Goal: Book appointment/travel/reservation

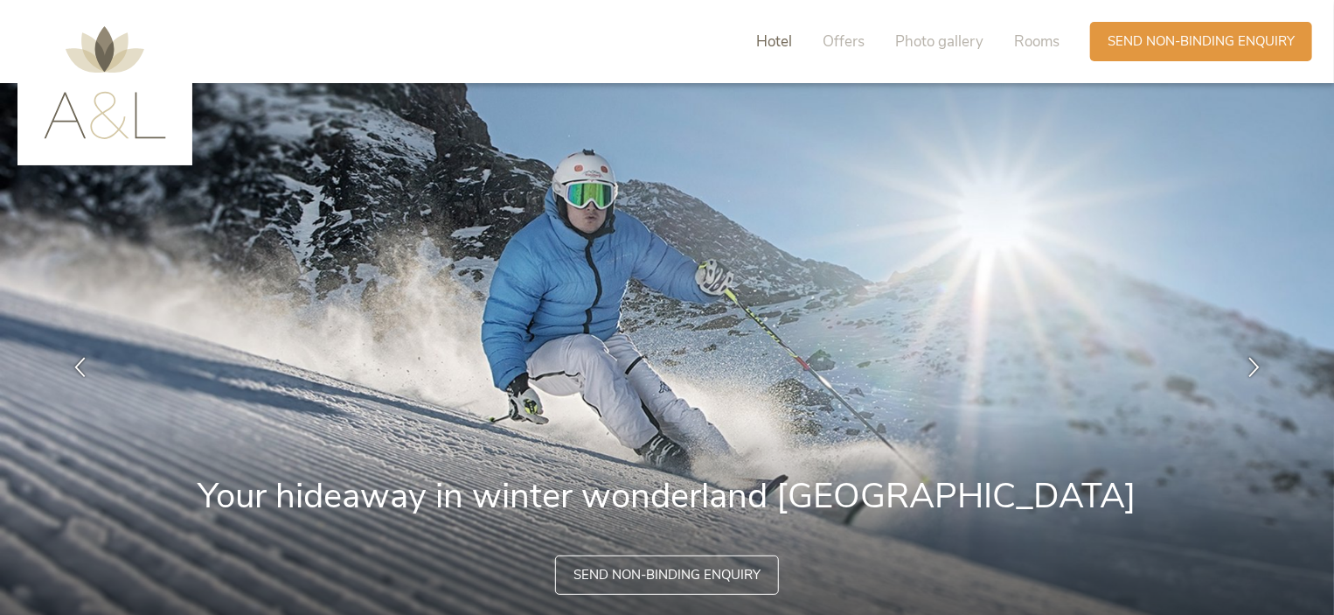
click at [762, 40] on span "Hotel" at bounding box center [774, 41] width 36 height 20
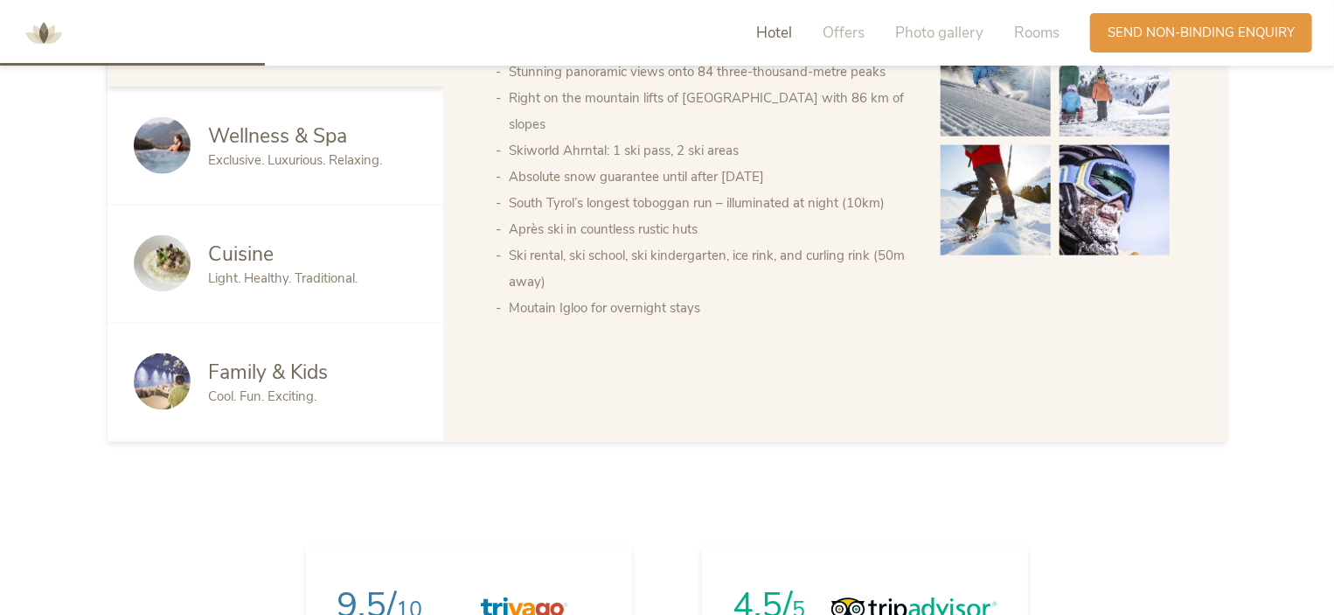
scroll to position [1061, 0]
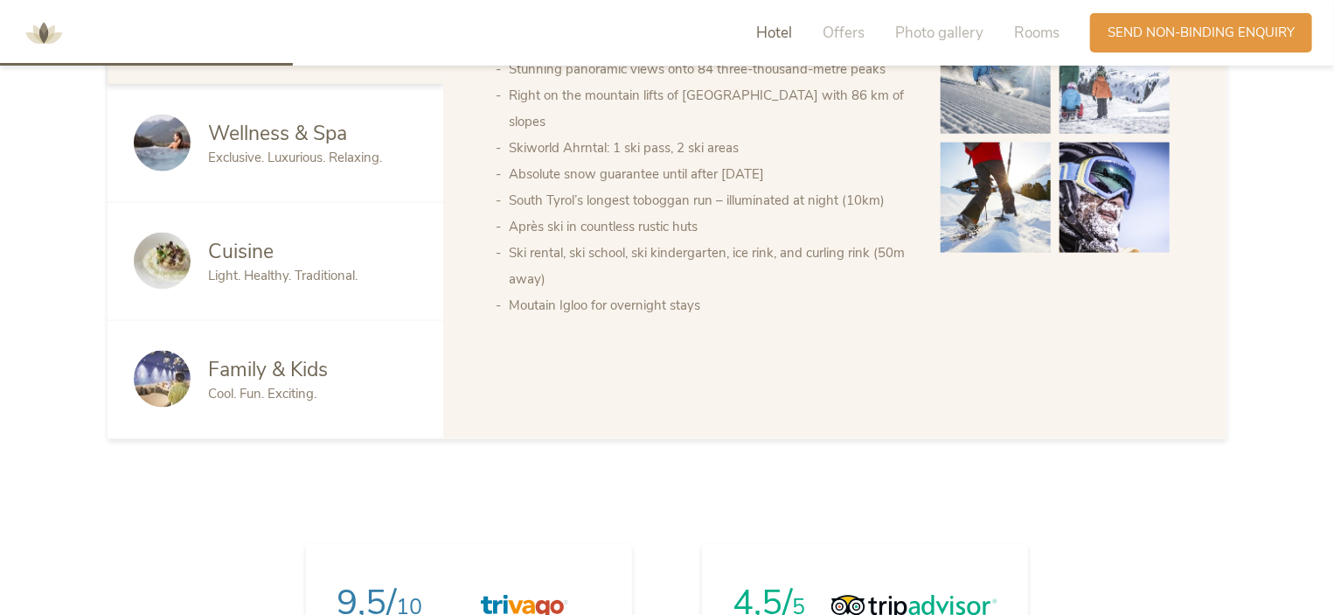
click at [296, 356] on span "Family & Kids" at bounding box center [268, 369] width 120 height 27
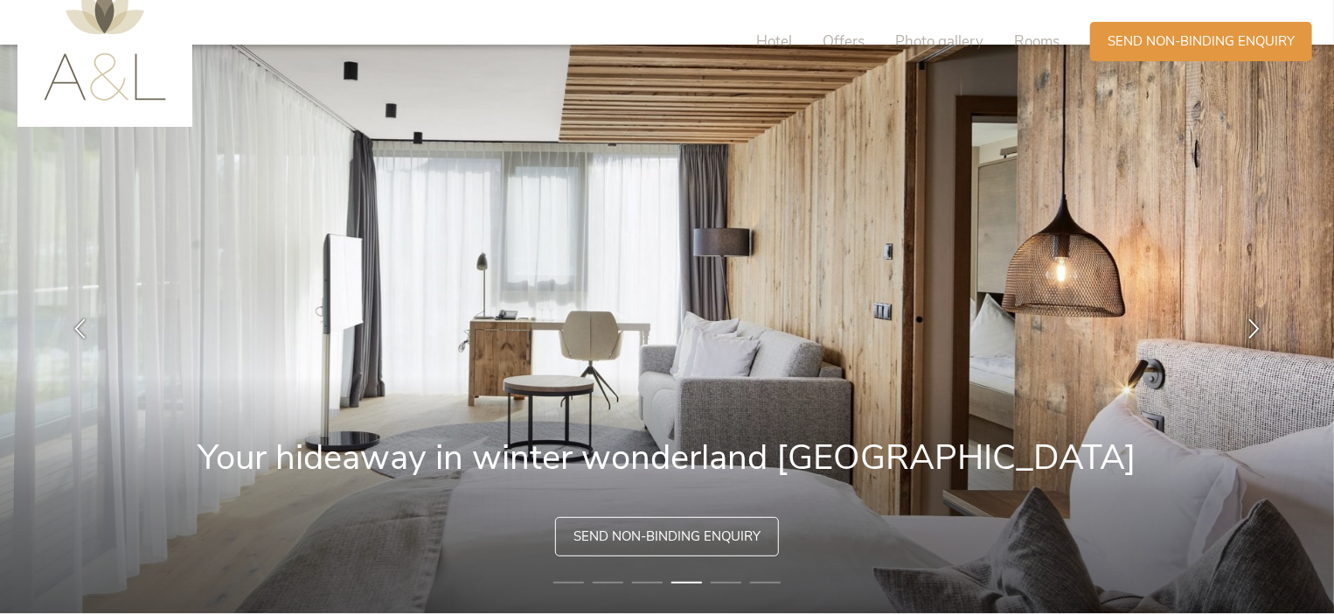
scroll to position [0, 0]
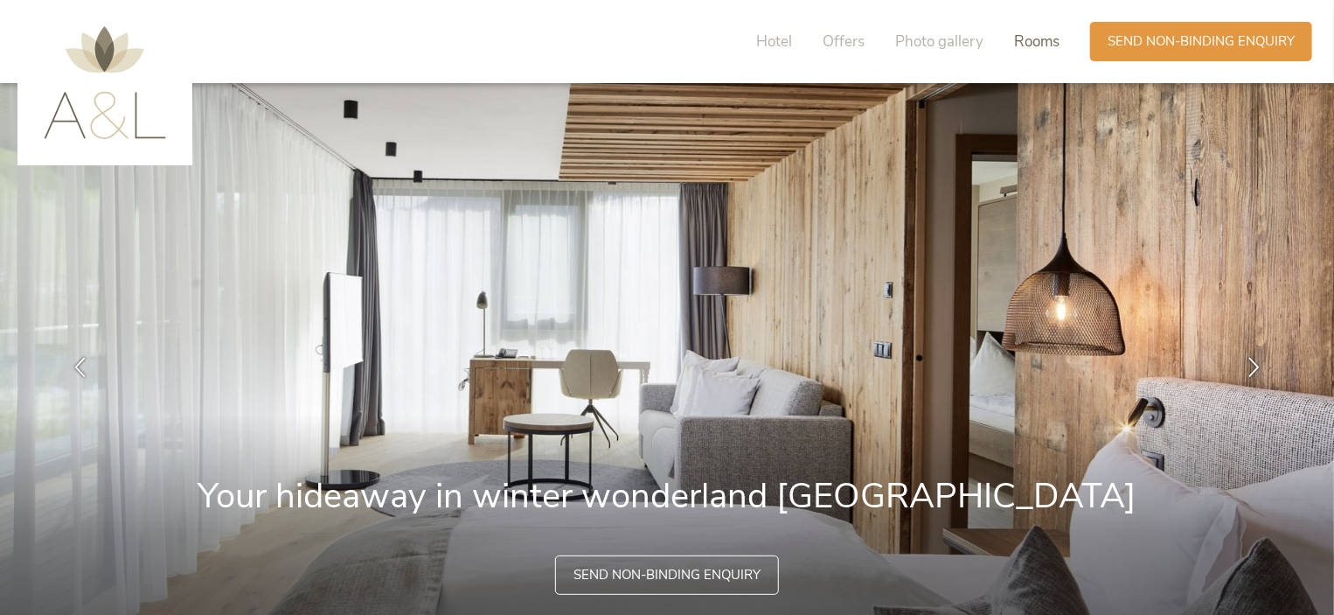
click at [1032, 38] on span "Rooms" at bounding box center [1036, 41] width 45 height 20
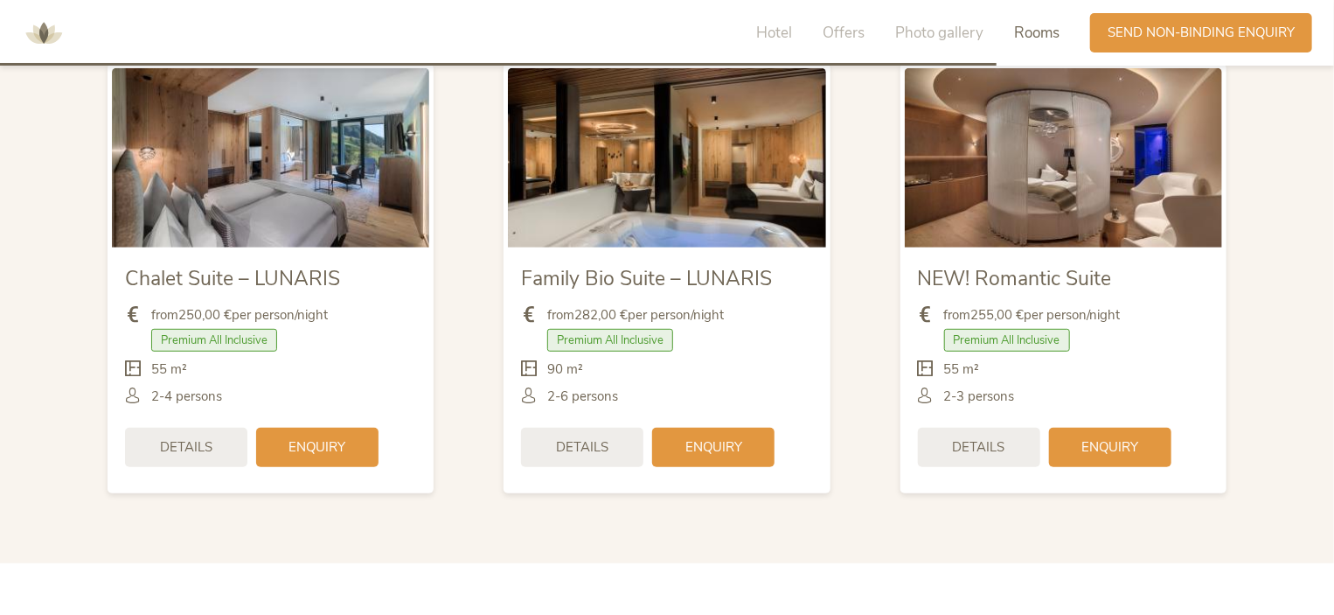
scroll to position [3697, 0]
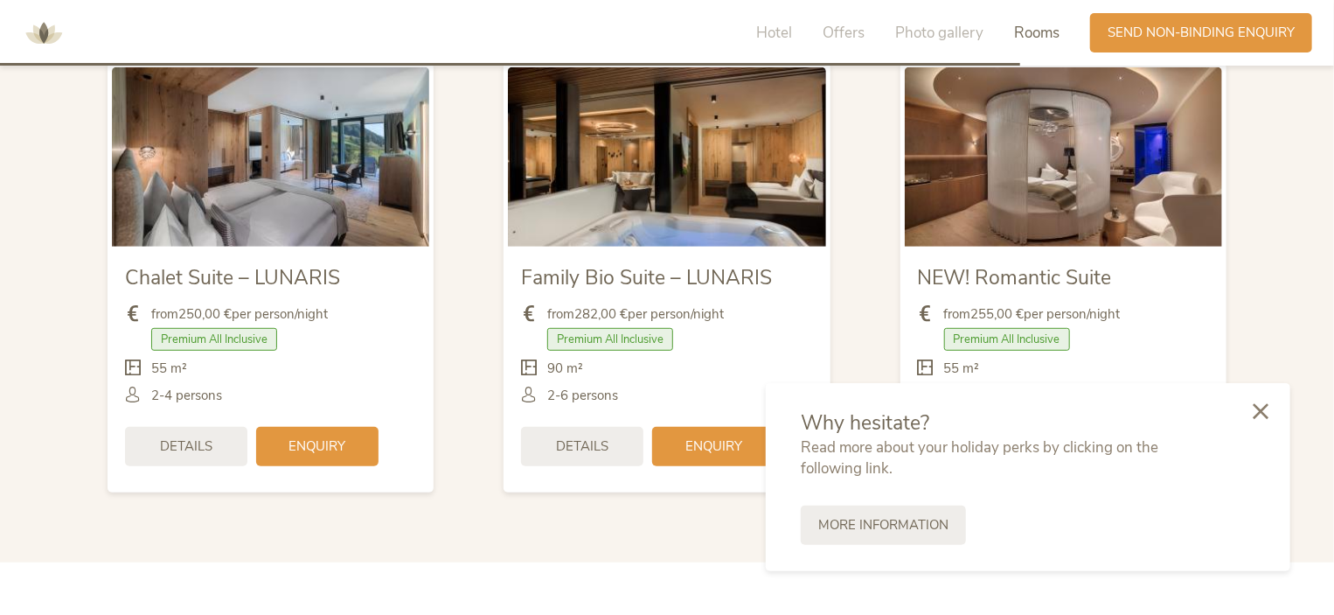
click at [1260, 408] on icon at bounding box center [1261, 411] width 16 height 16
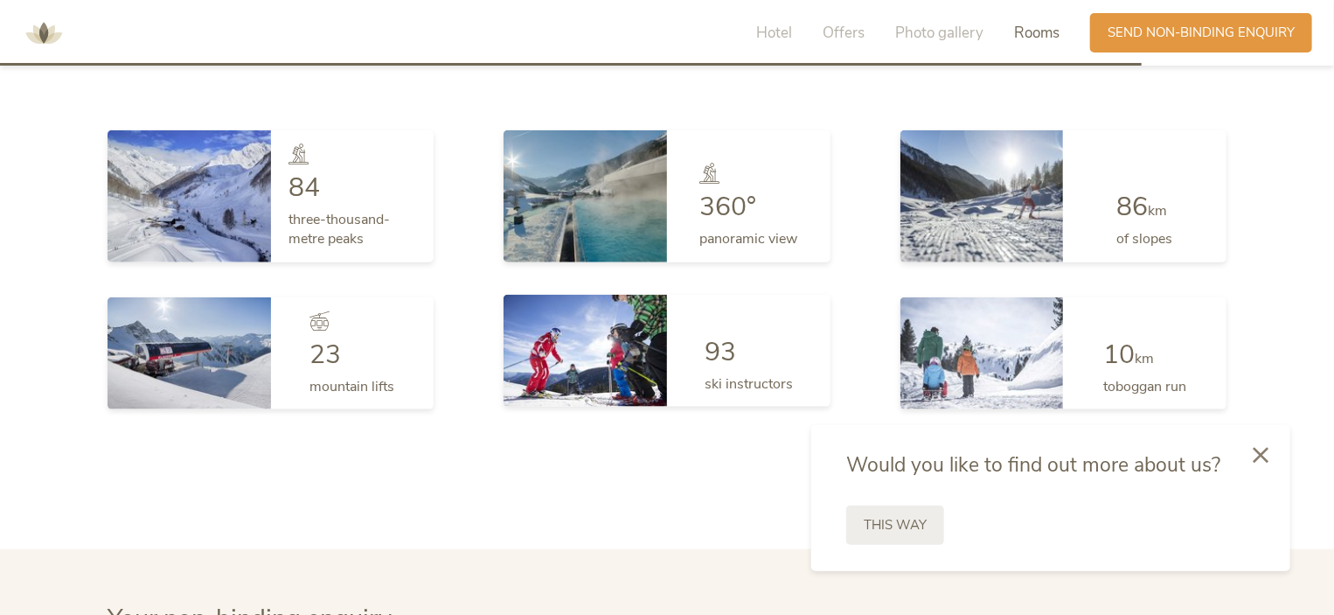
scroll to position [4309, 0]
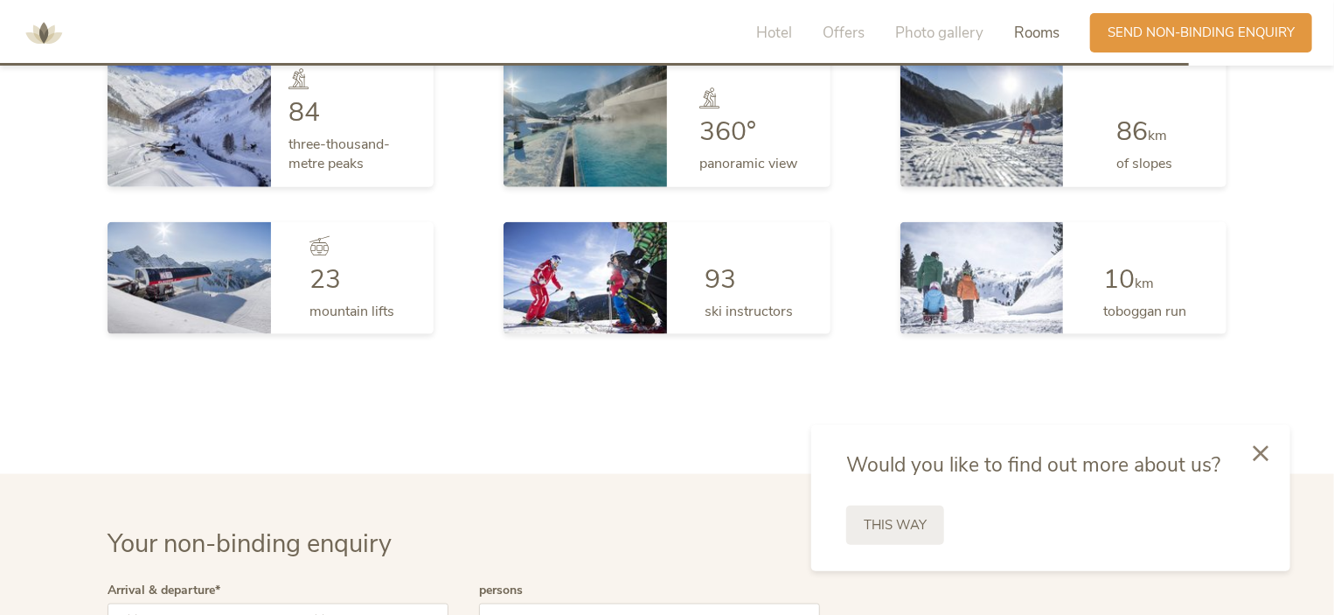
click at [1253, 454] on icon at bounding box center [1261, 453] width 16 height 16
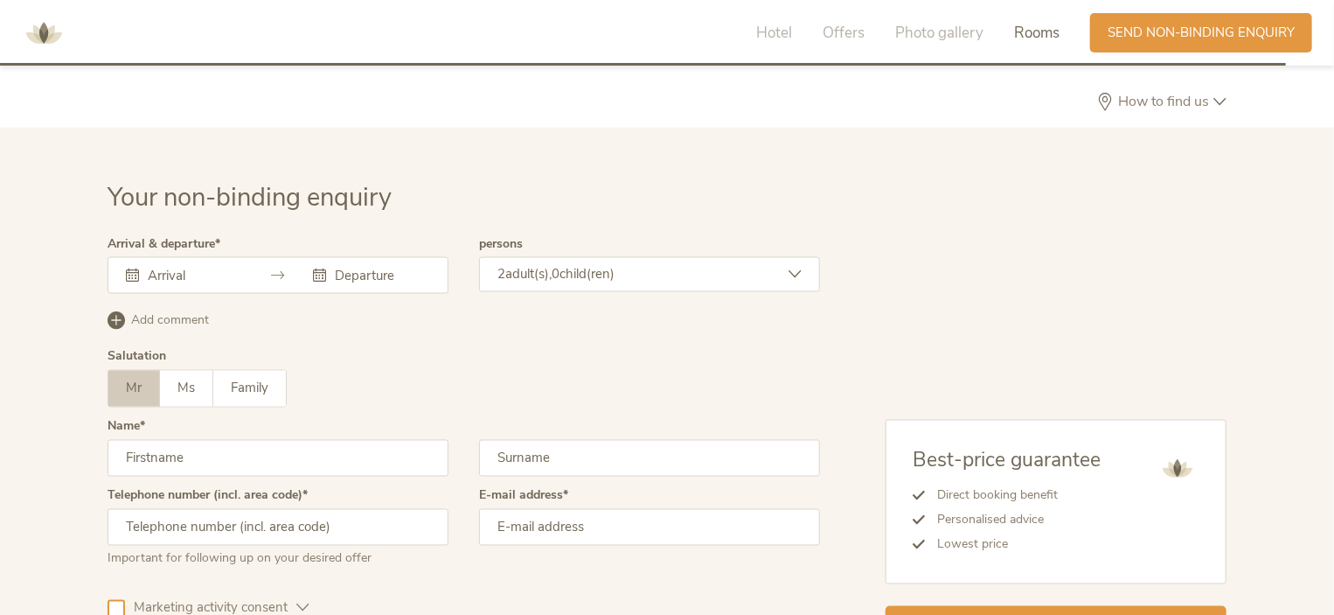
scroll to position [4659, 0]
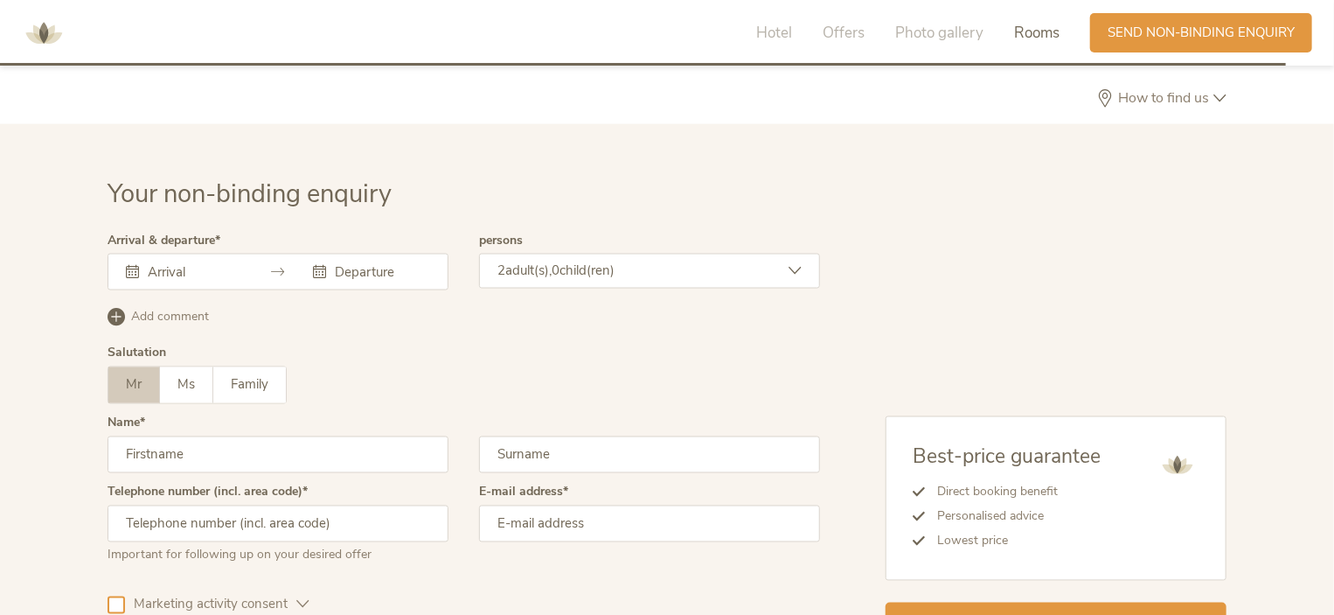
click at [183, 263] on input "text" at bounding box center [193, 271] width 100 height 17
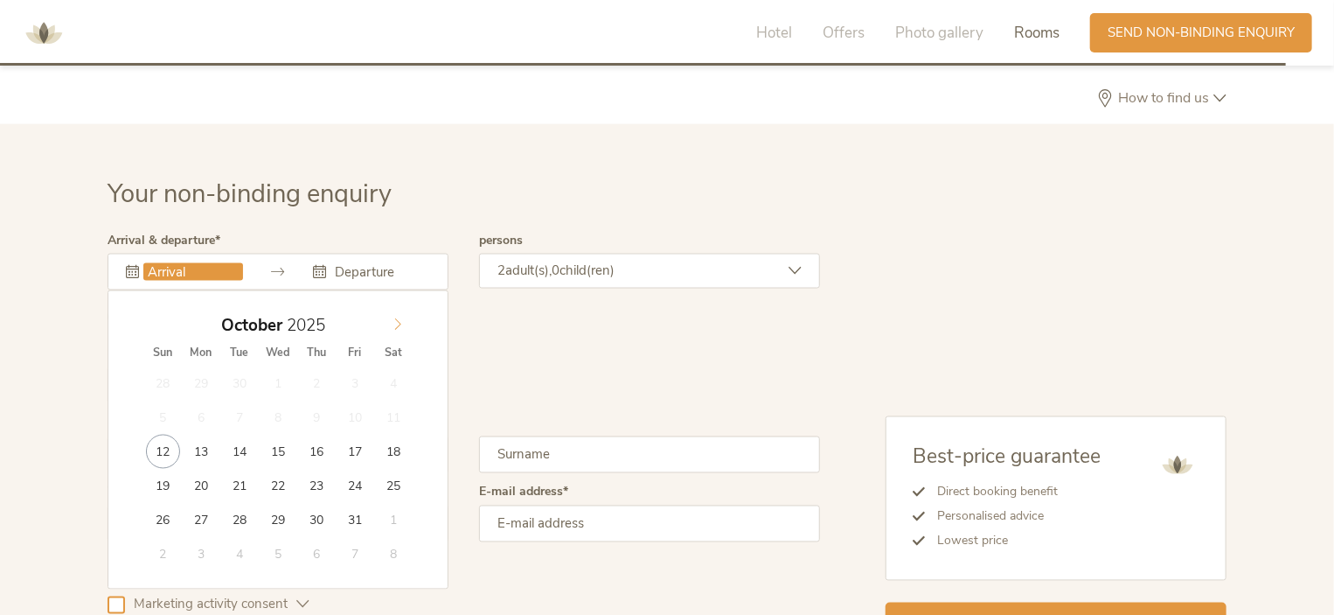
click at [399, 318] on icon at bounding box center [398, 324] width 12 height 12
type input "[DATE]"
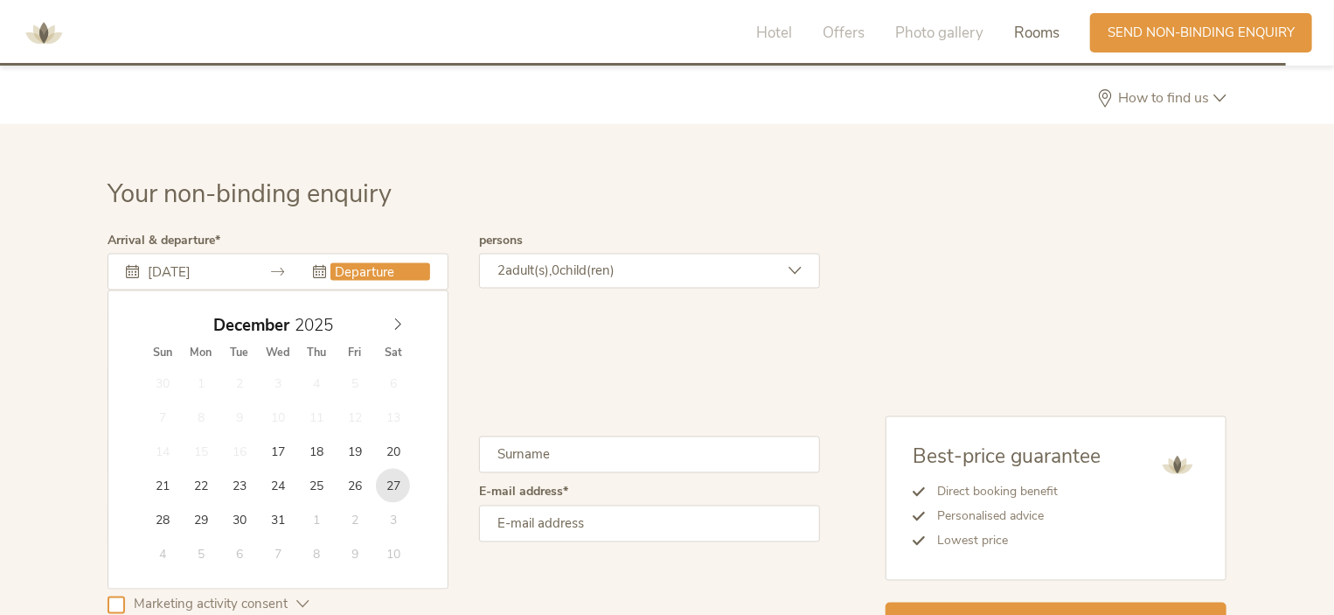
type input "[DATE]"
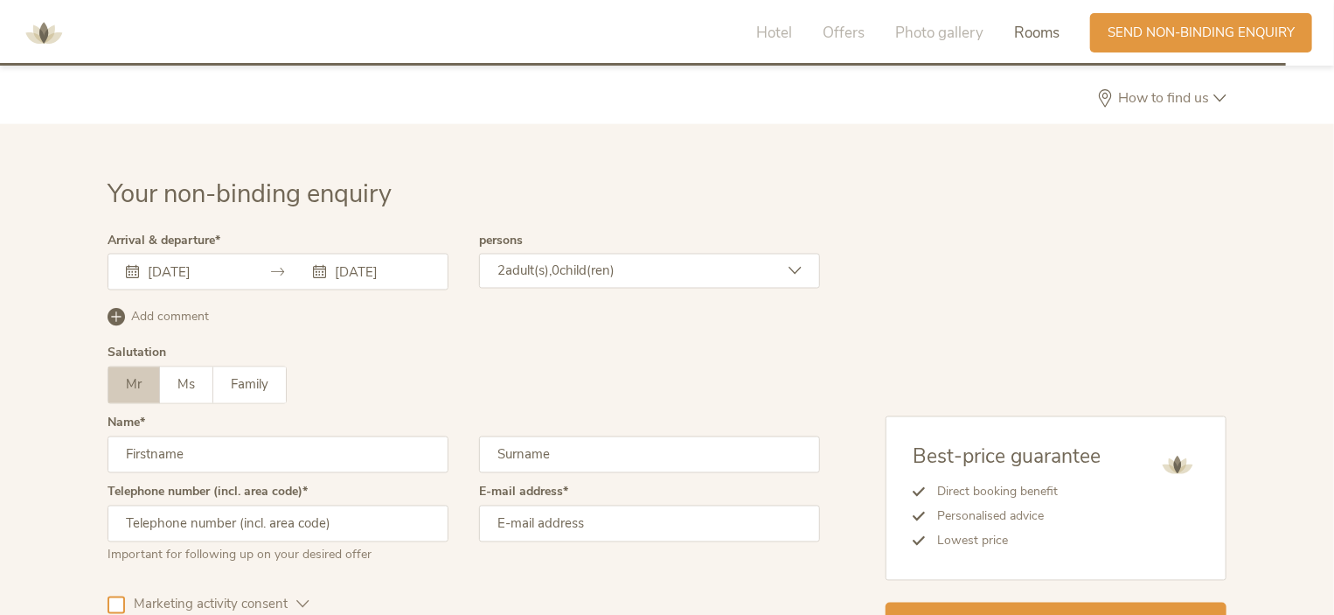
click at [186, 254] on div "[DATE] [DATE]" at bounding box center [278, 272] width 341 height 37
click at [166, 263] on input "[DATE]" at bounding box center [193, 271] width 100 height 17
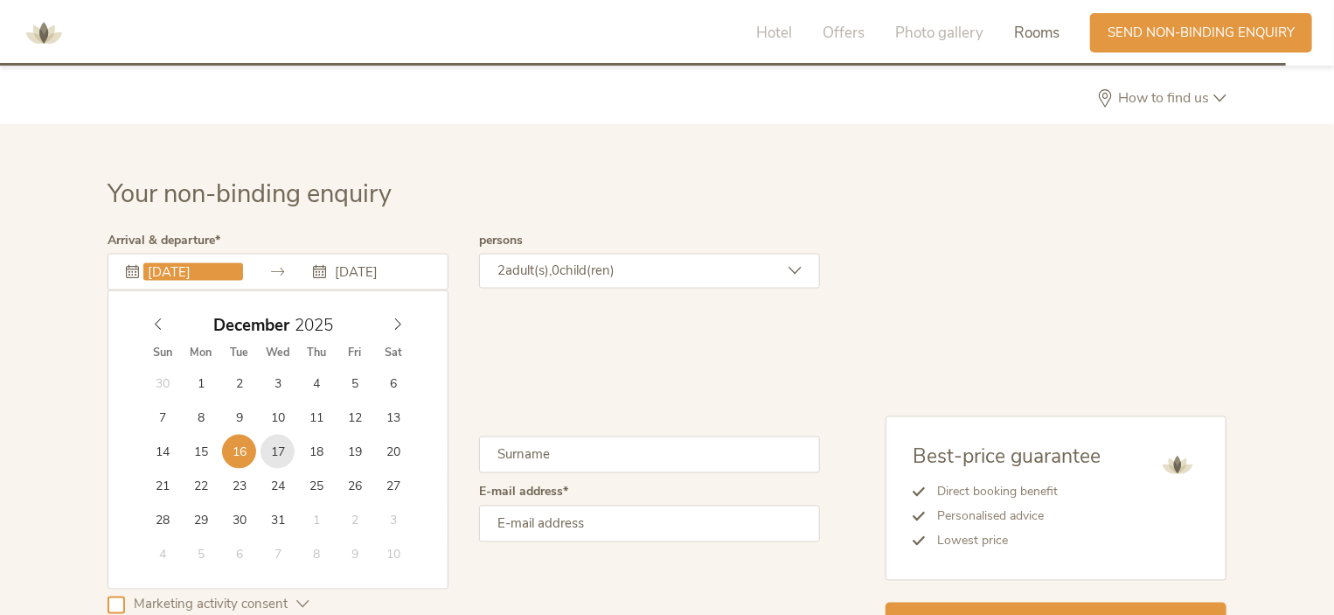
type input "[DATE]"
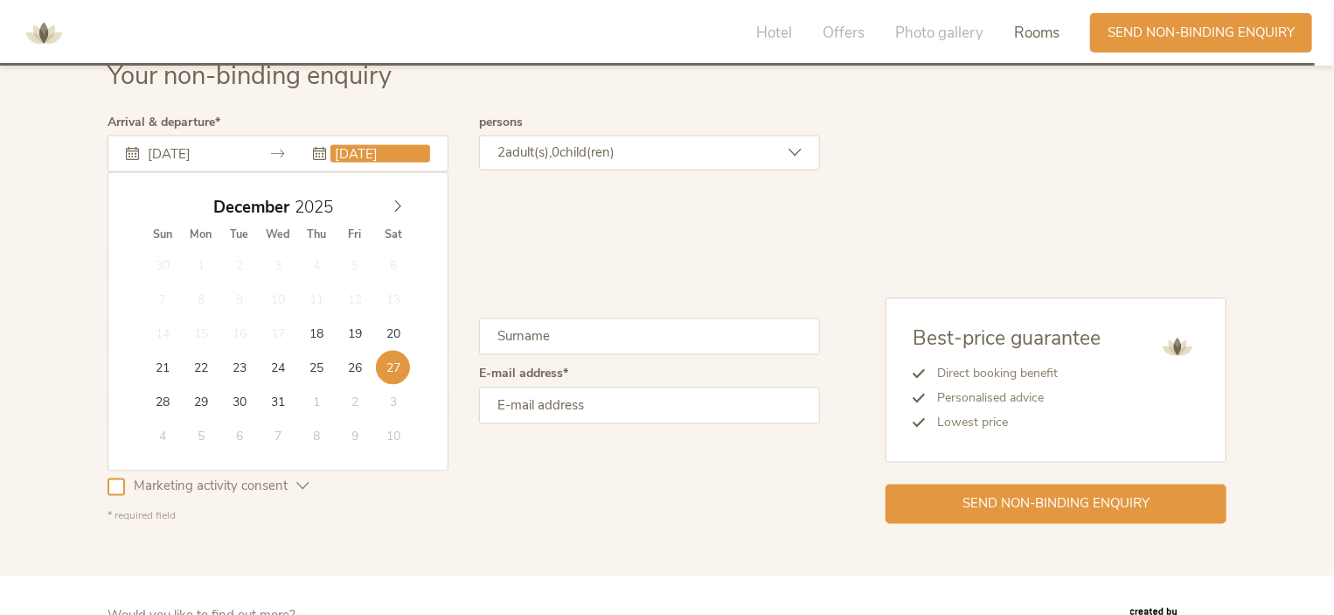
scroll to position [4746, 0]
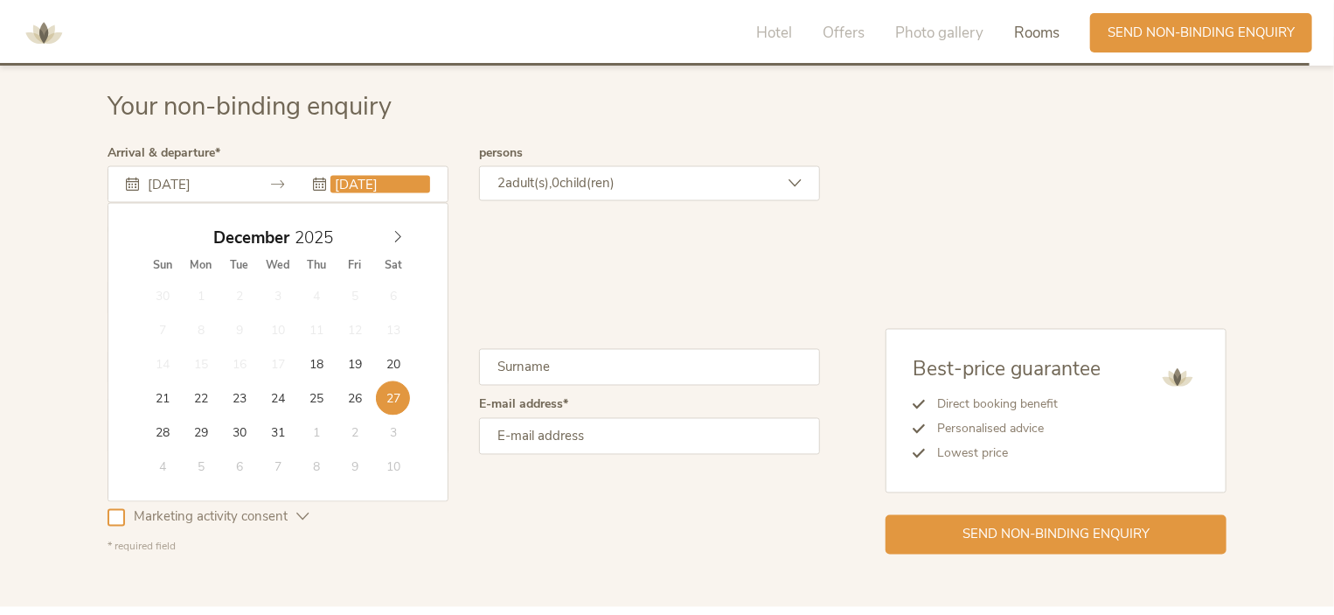
click at [608, 174] on span "child(ren)" at bounding box center [586, 182] width 55 height 17
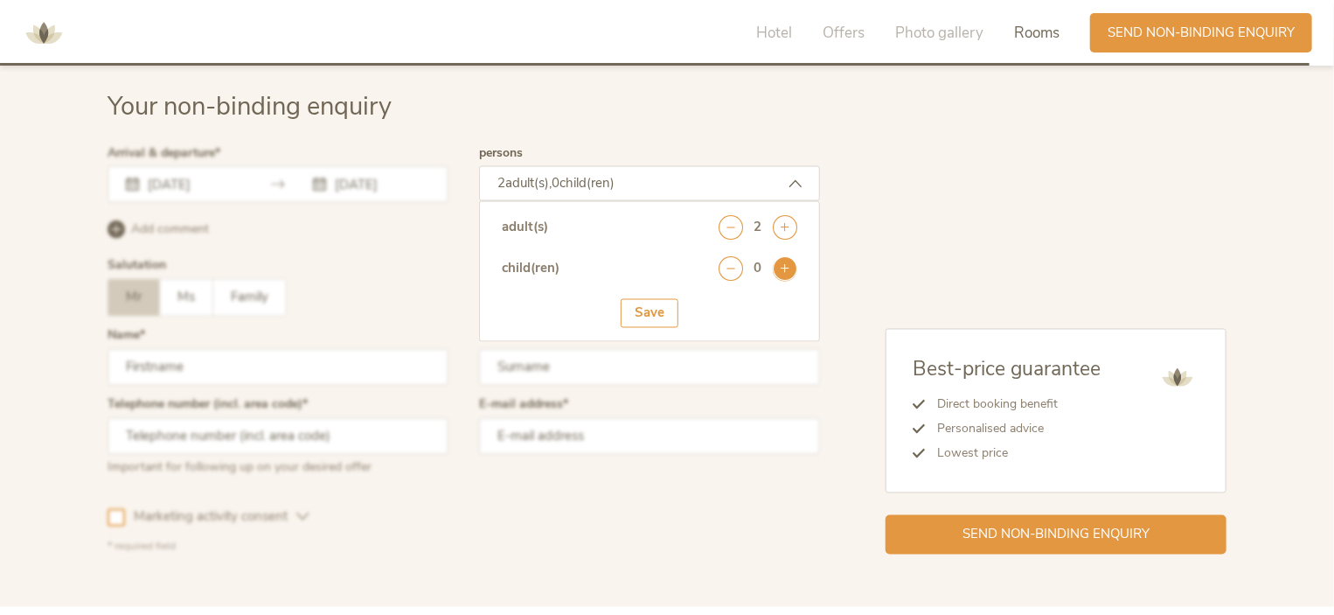
click at [786, 257] on icon at bounding box center [785, 269] width 24 height 24
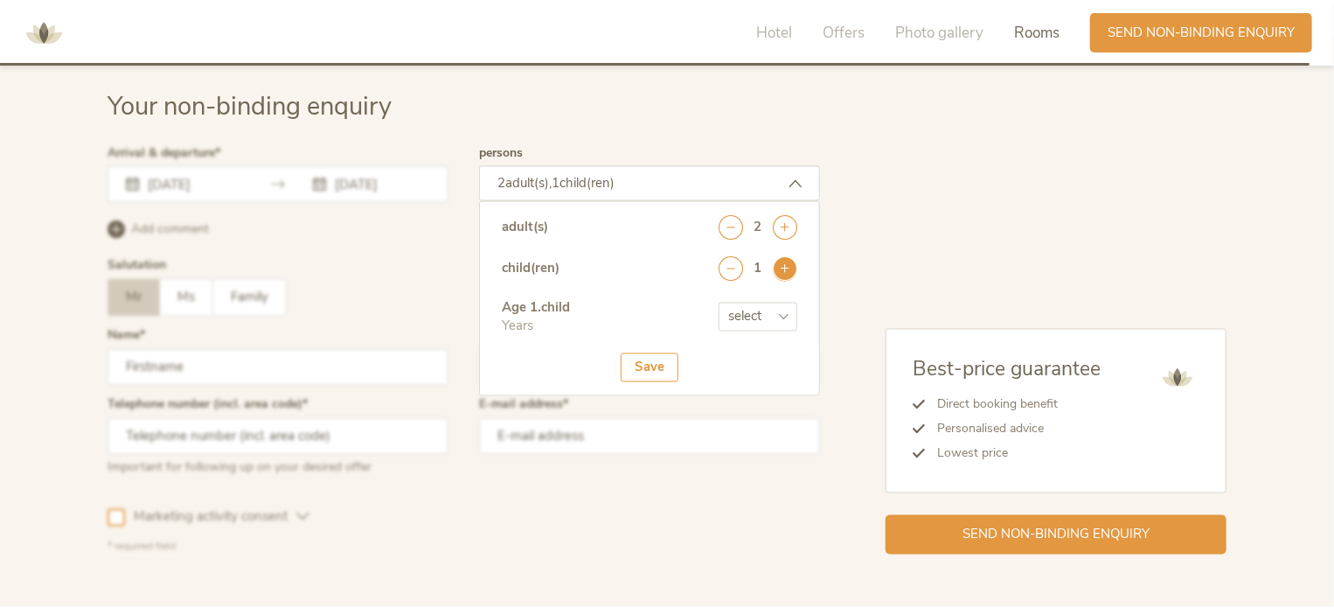
click at [786, 257] on icon at bounding box center [785, 269] width 24 height 24
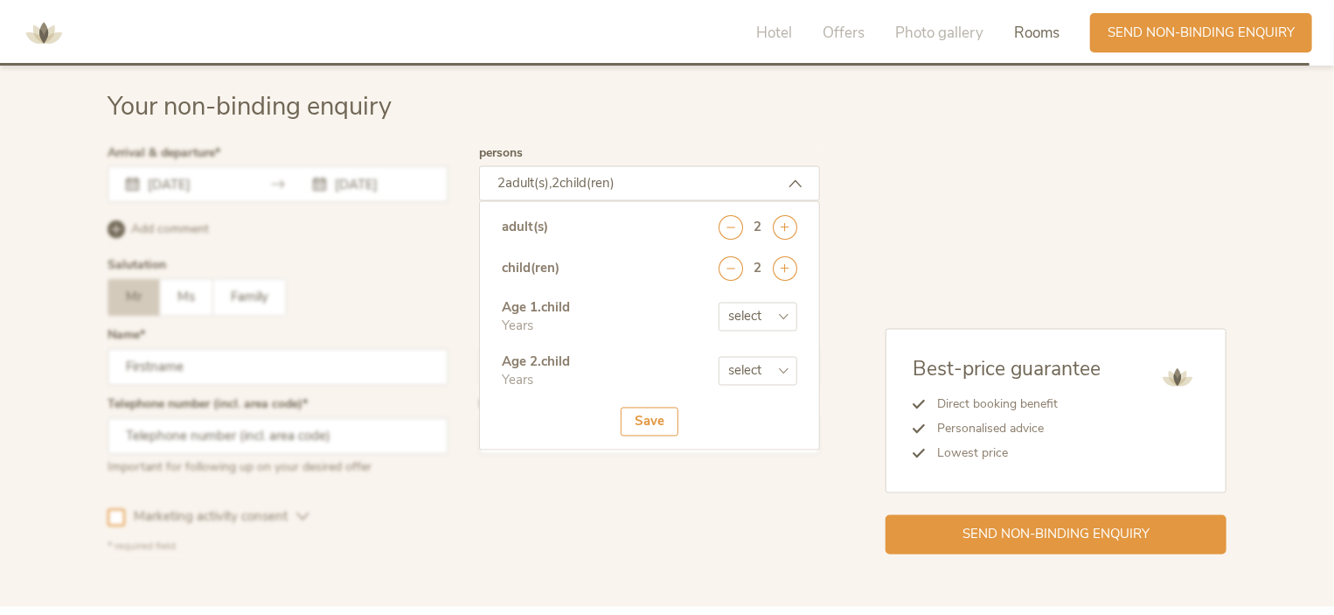
click at [777, 302] on select "select 0 1 2 3 4 5 6 7 8 9 10 11 12 13 14 15 16 17" at bounding box center [758, 316] width 79 height 29
select select "5"
click at [719, 302] on select "select 0 1 2 3 4 5 6 7 8 9 10 11 12 13 14 15 16 17" at bounding box center [758, 316] width 79 height 29
drag, startPoint x: 778, startPoint y: 340, endPoint x: 776, endPoint y: 331, distance: 8.9
click at [778, 357] on select "select 0 1 2 3 4 5 6 7 8 9 10 11 12 13 14 15 16 17" at bounding box center [758, 371] width 79 height 29
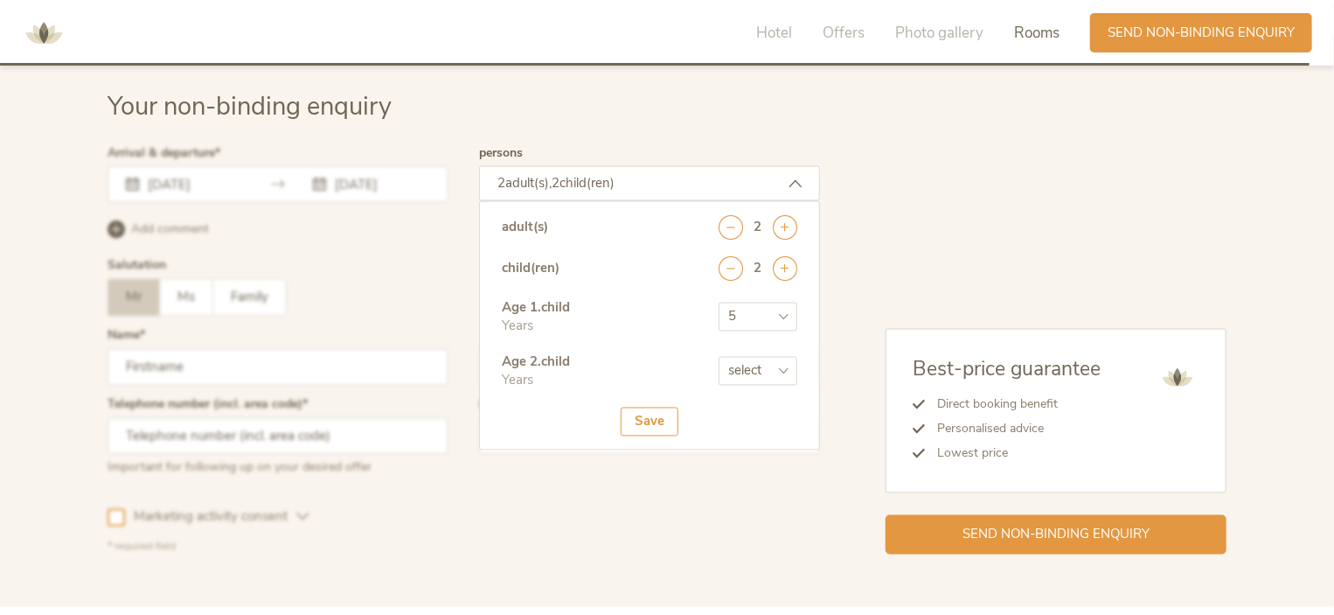
select select "7"
click at [719, 357] on select "select 0 1 2 3 4 5 6 7 8 9 10 11 12 13 14 15 16 17" at bounding box center [758, 371] width 79 height 29
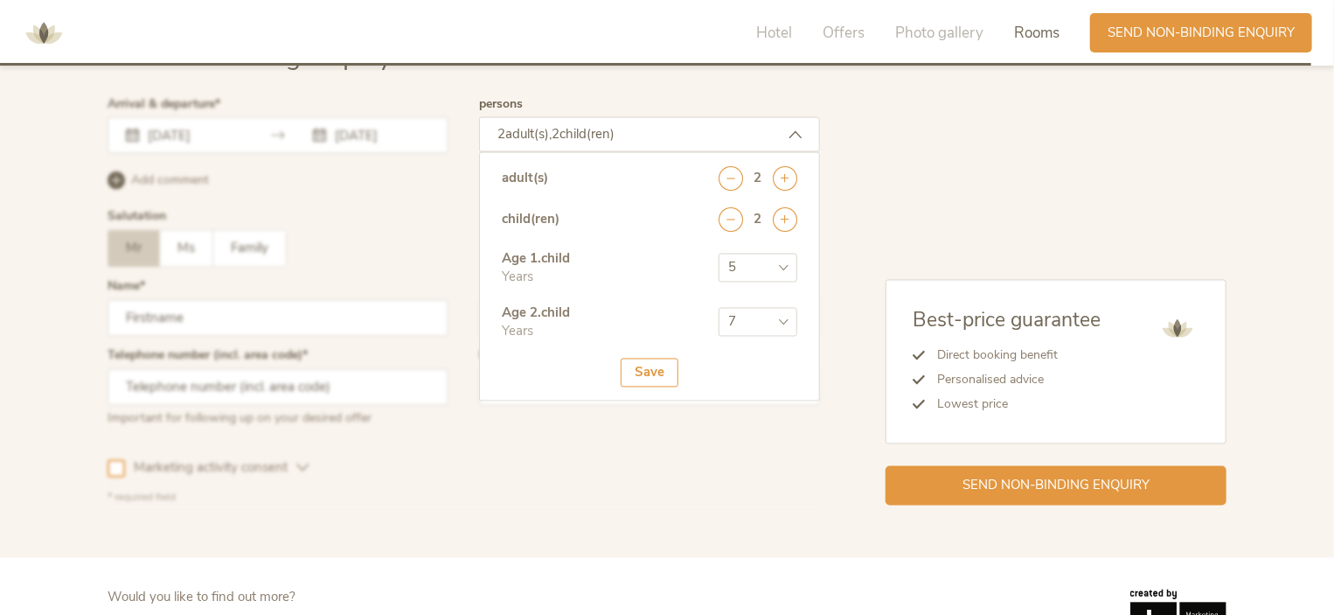
scroll to position [4833, 0]
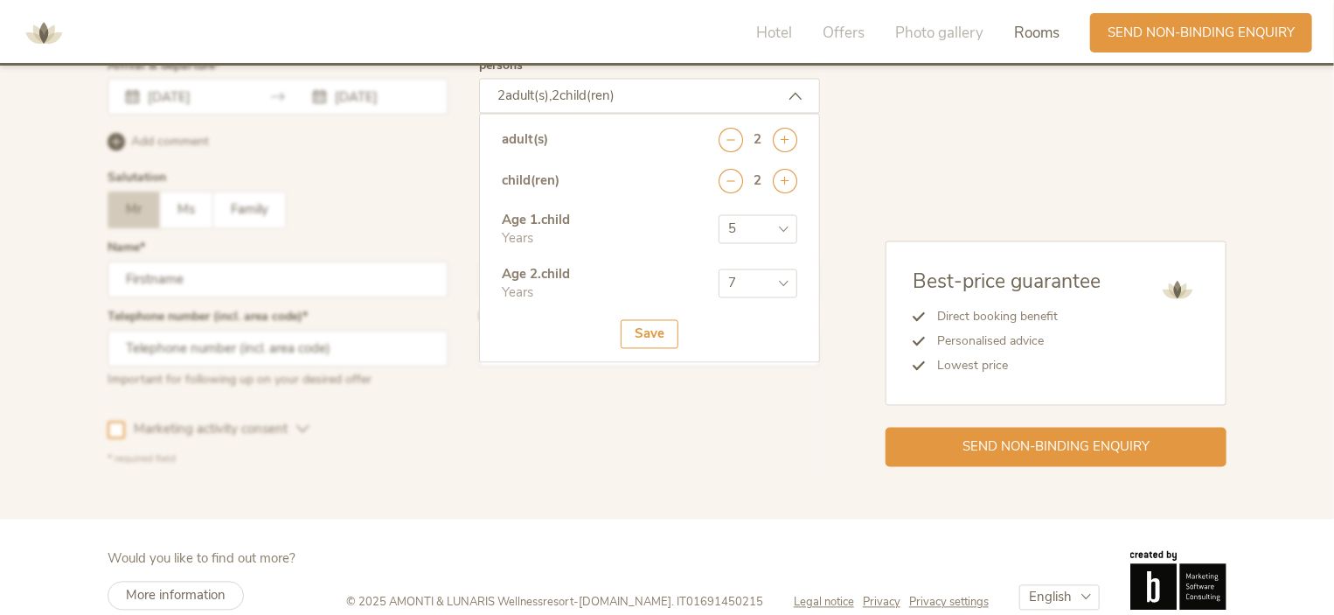
click at [657, 320] on div "Save" at bounding box center [650, 334] width 58 height 29
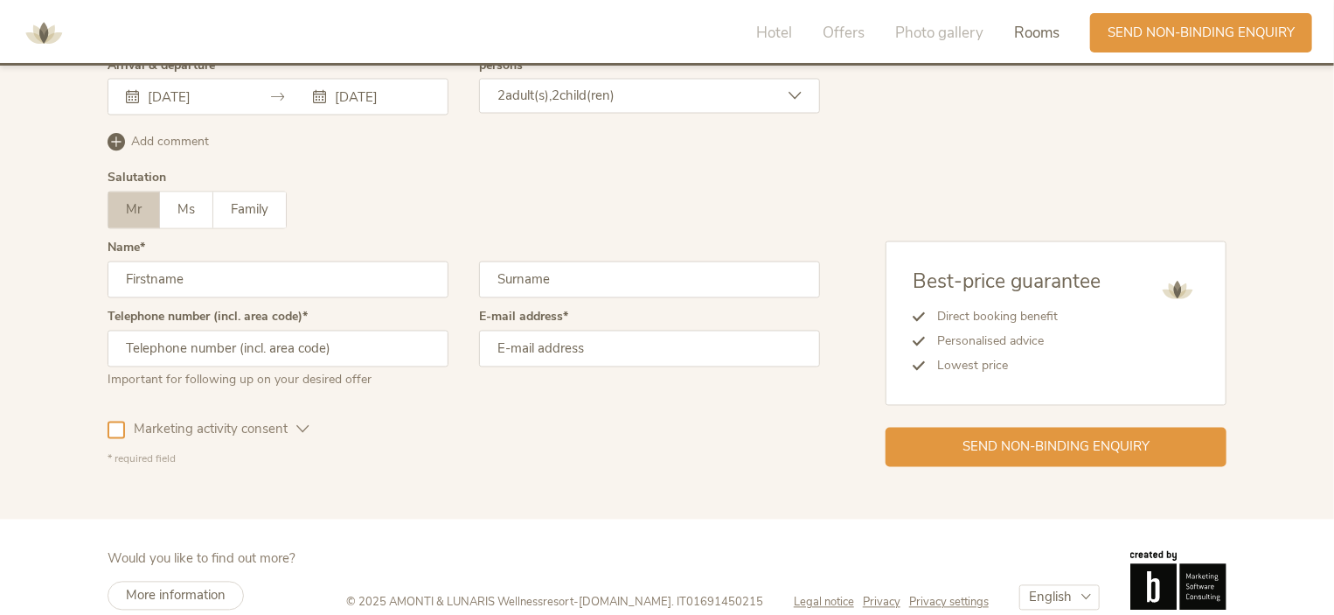
click at [253, 261] on input "text" at bounding box center [278, 279] width 341 height 37
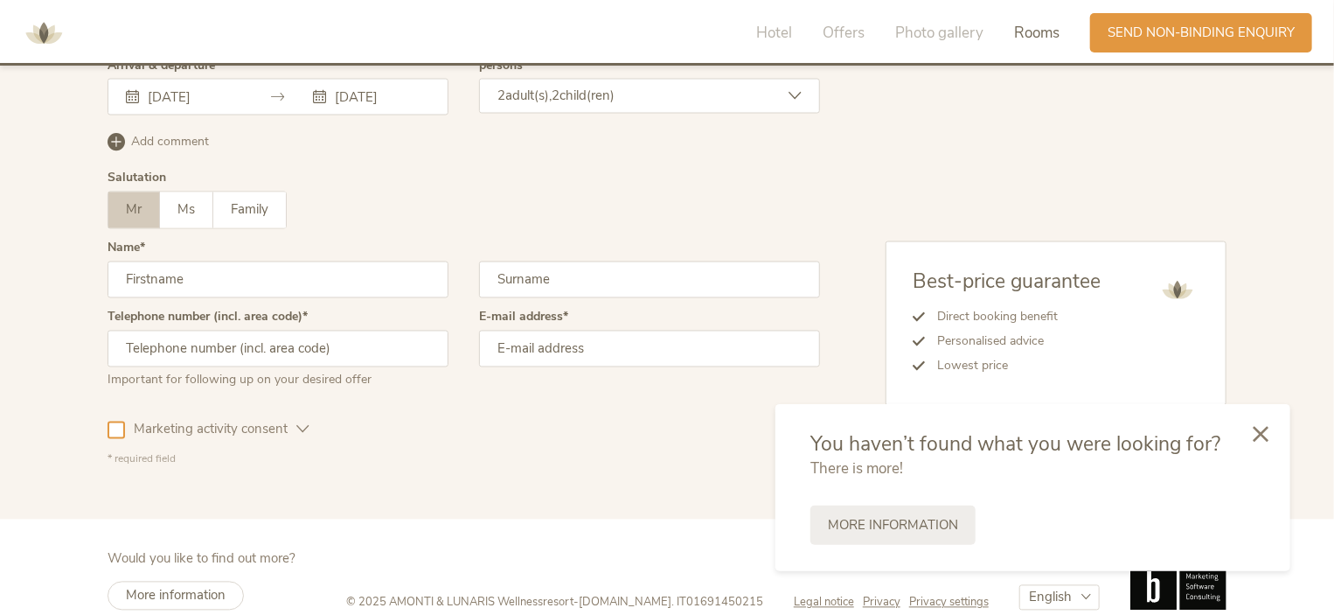
type input "[PERSON_NAME]"
type input "07517531835"
type input "[EMAIL_ADDRESS][DOMAIN_NAME]"
click at [1254, 434] on icon at bounding box center [1261, 432] width 16 height 16
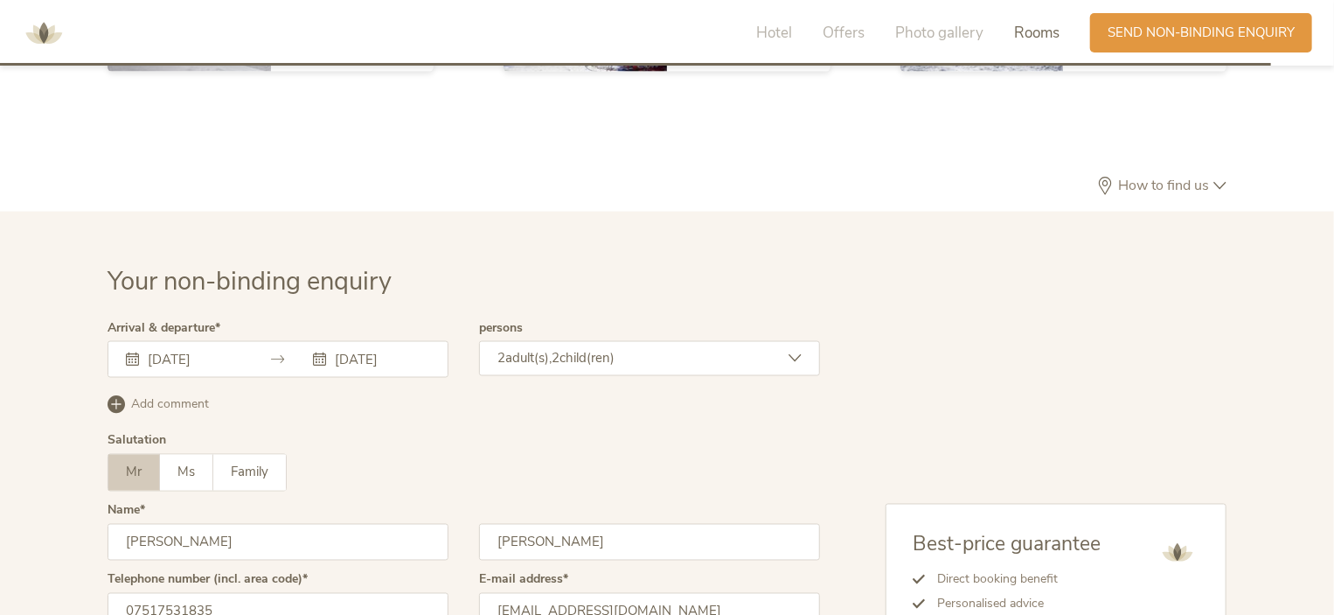
scroll to position [4659, 0]
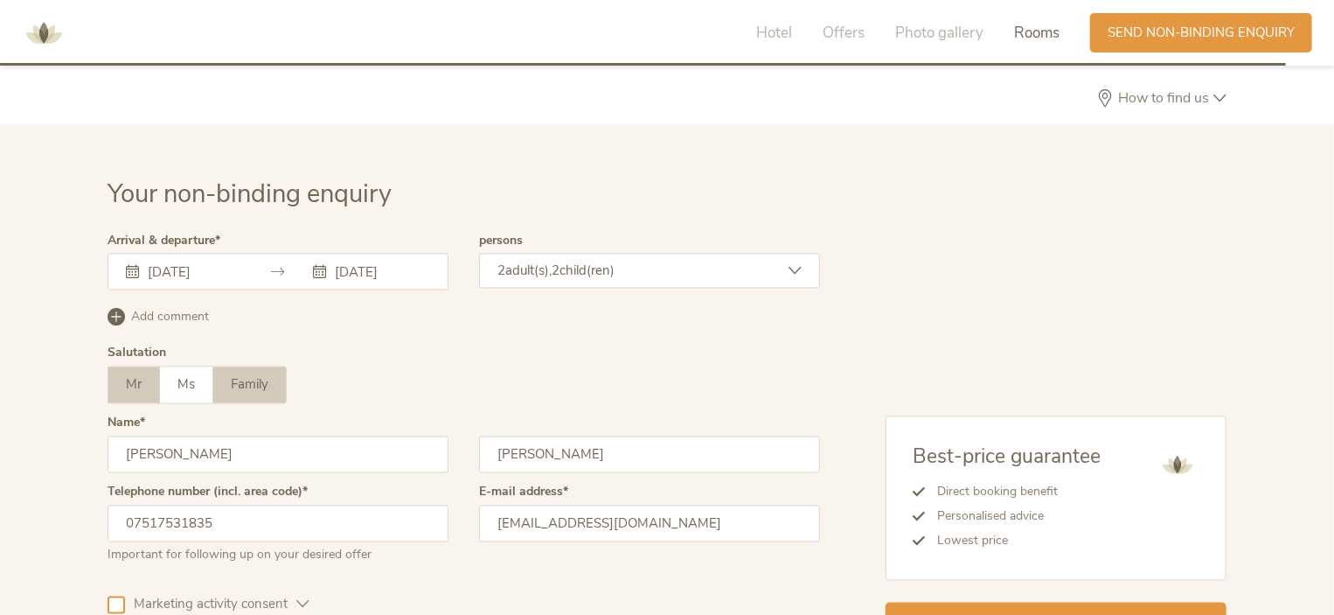
click at [251, 376] on span "Family" at bounding box center [250, 384] width 38 height 17
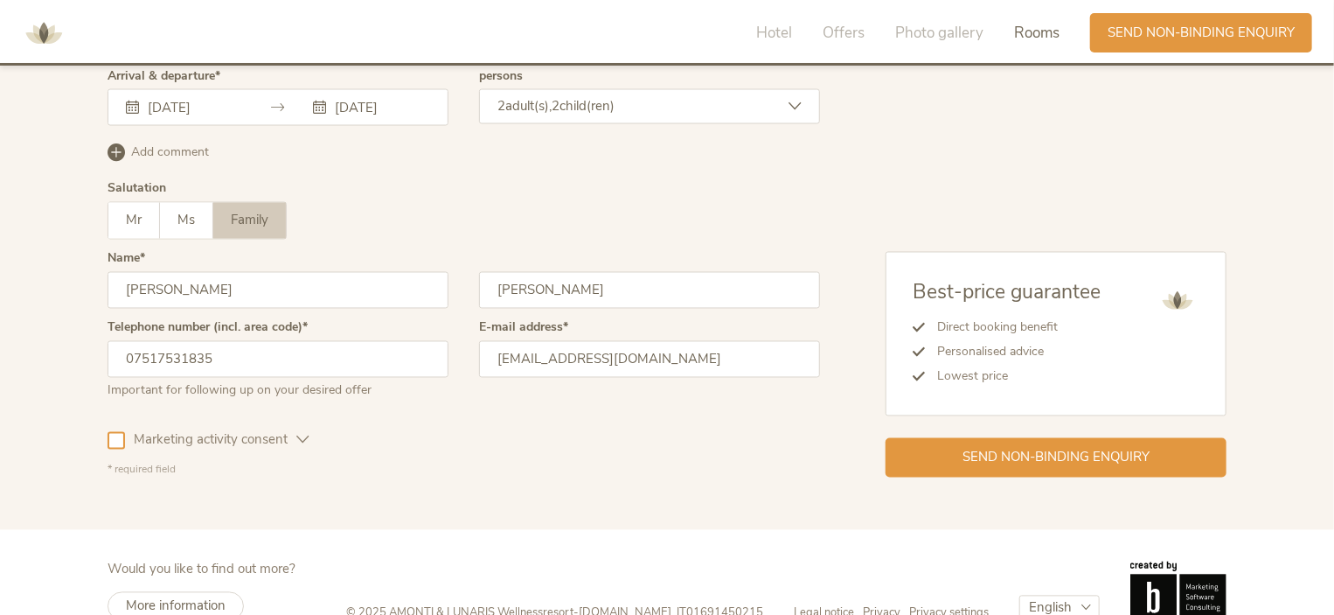
scroll to position [4833, 0]
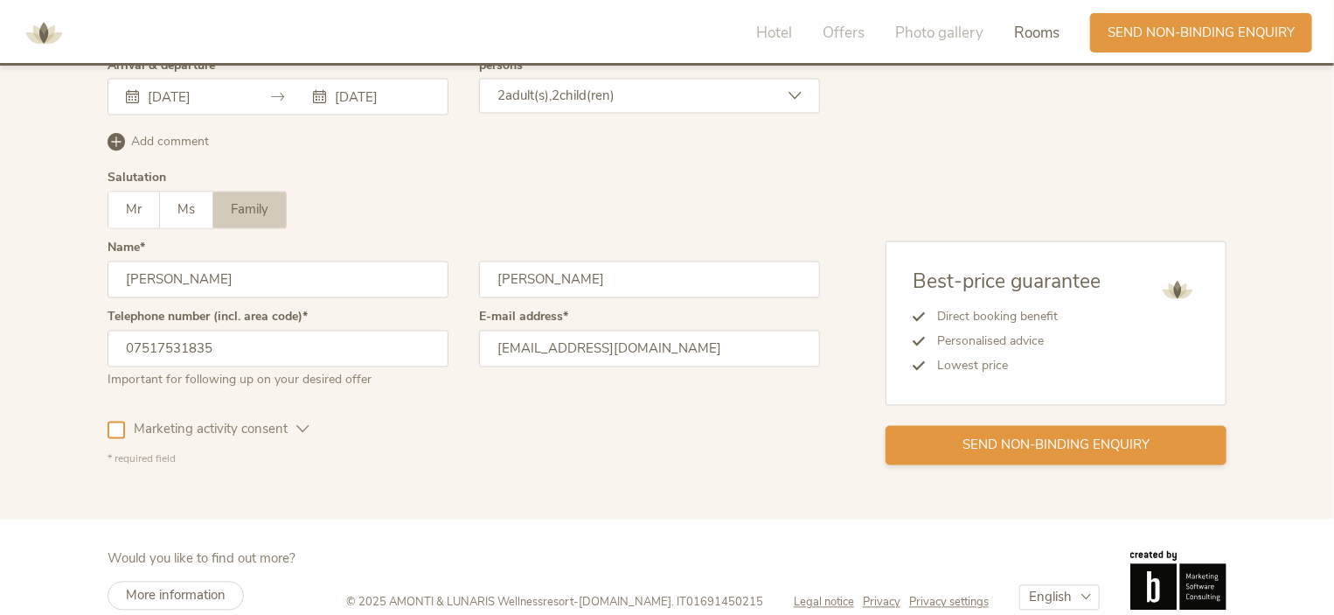
click at [1021, 436] on span "Send non-binding enquiry" at bounding box center [1055, 445] width 187 height 18
